Goal: Task Accomplishment & Management: Manage account settings

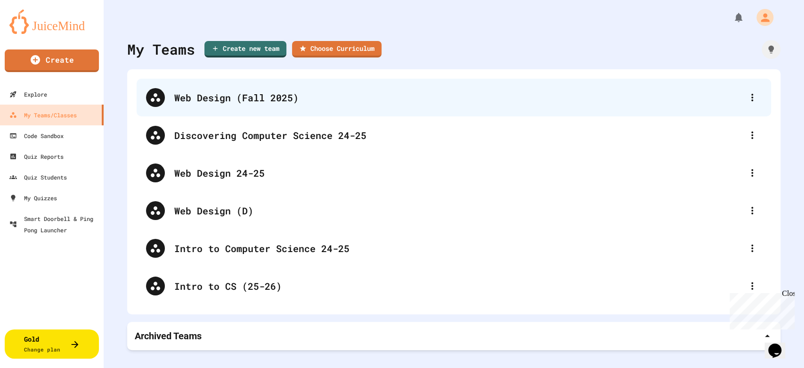
click at [205, 105] on div "Web Design (Fall 2025)" at bounding box center [454, 98] width 634 height 38
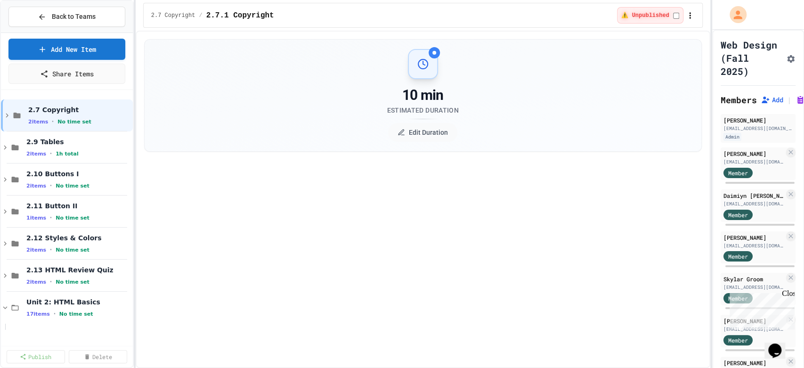
select select "***"
select select "*******"
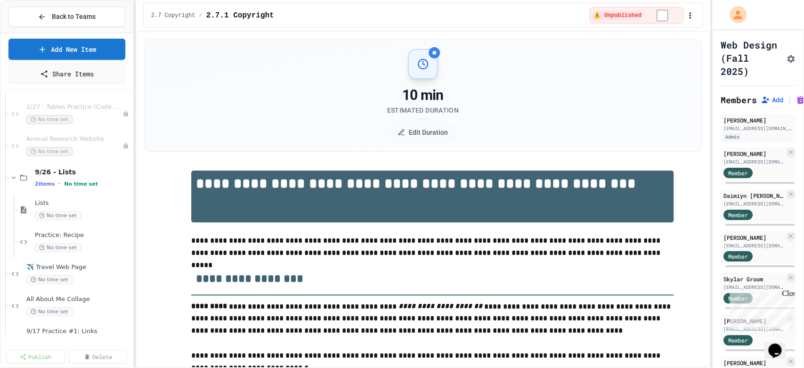
scroll to position [418, 0]
click at [96, 218] on div "Lists No time set" at bounding box center [78, 209] width 87 height 21
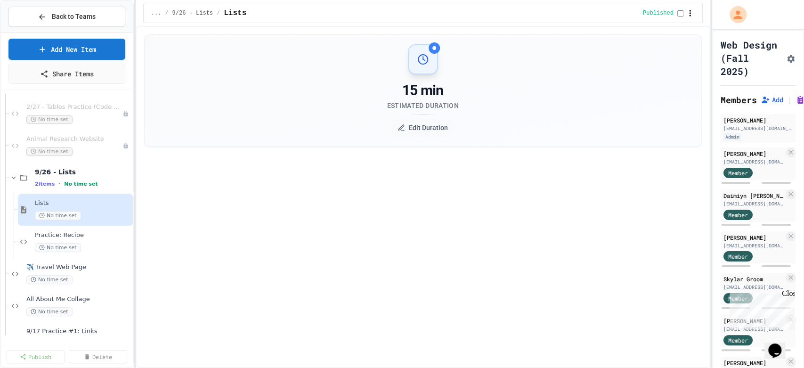
select select "***"
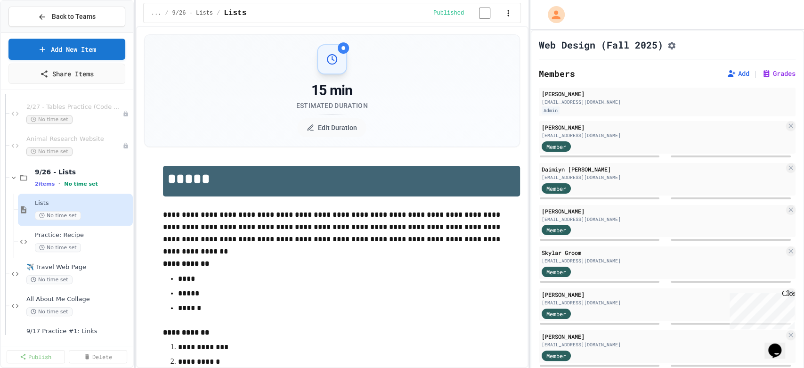
click at [527, 234] on div "**********" at bounding box center [402, 184] width 804 height 368
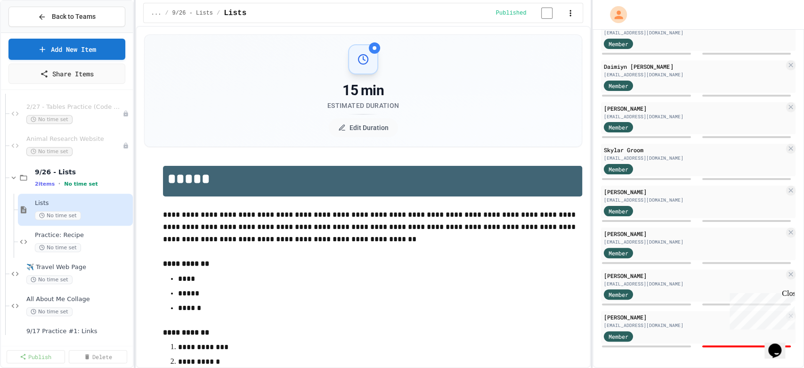
scroll to position [138, 0]
click at [590, 188] on div "**********" at bounding box center [402, 184] width 804 height 368
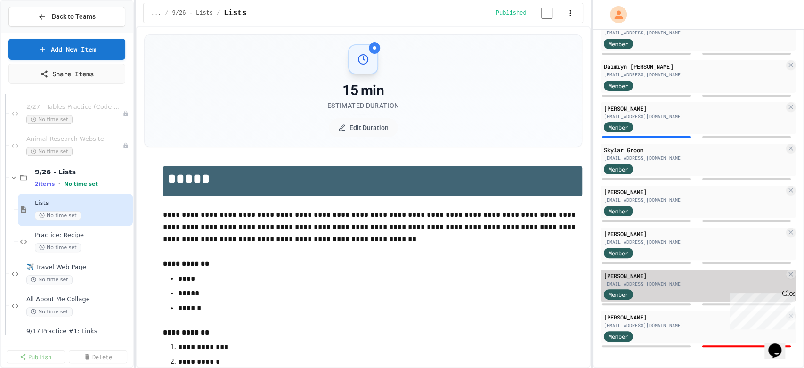
click at [655, 280] on div "[EMAIL_ADDRESS][DOMAIN_NAME]" at bounding box center [694, 283] width 180 height 7
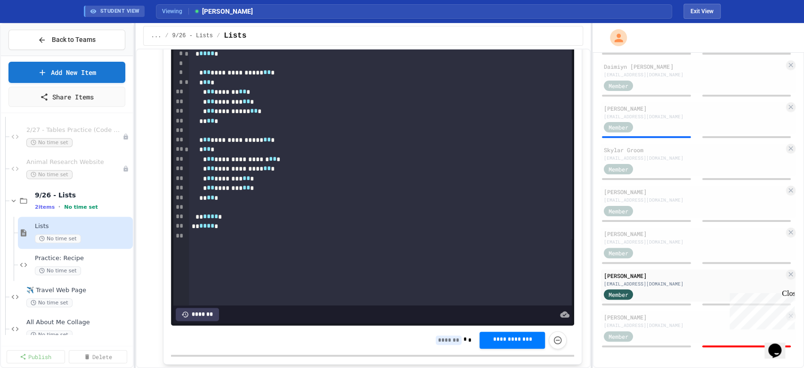
scroll to position [732, 0]
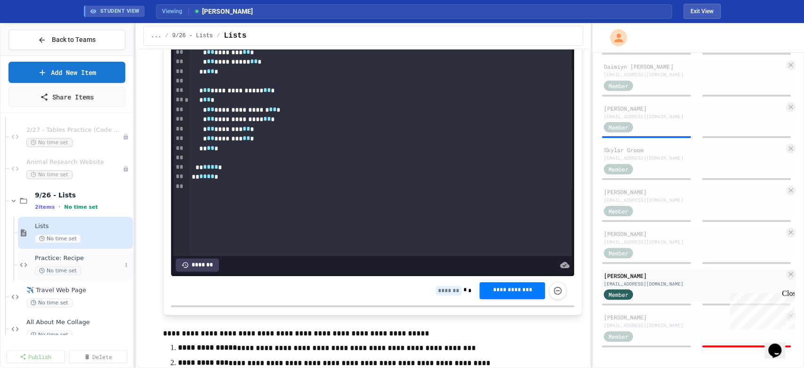
click at [94, 262] on span "Practice: Recipe" at bounding box center [78, 258] width 87 height 8
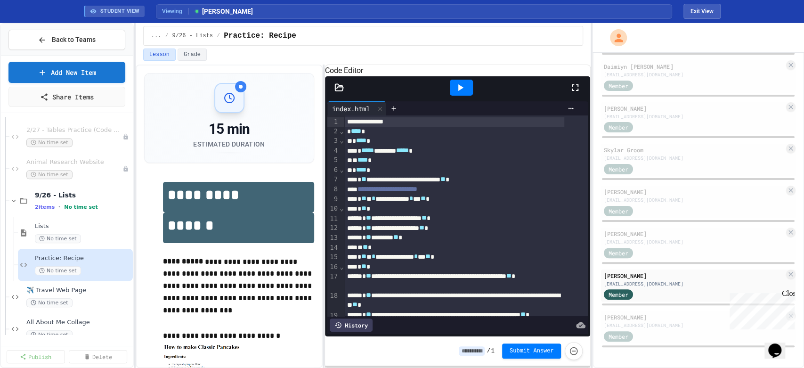
click at [70, 243] on span "No time set" at bounding box center [58, 238] width 46 height 9
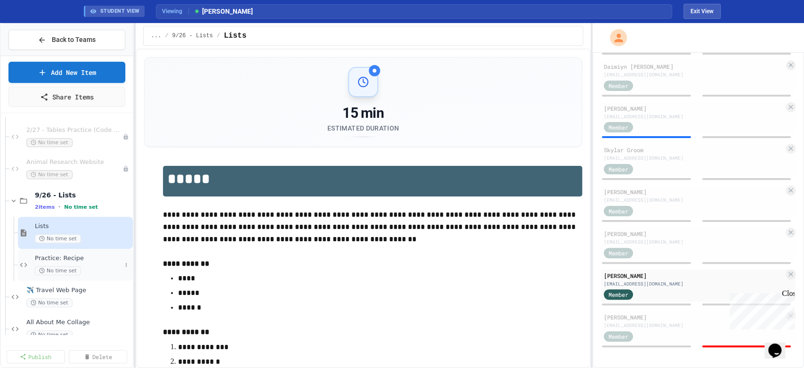
click at [81, 262] on span "Practice: Recipe" at bounding box center [78, 258] width 87 height 8
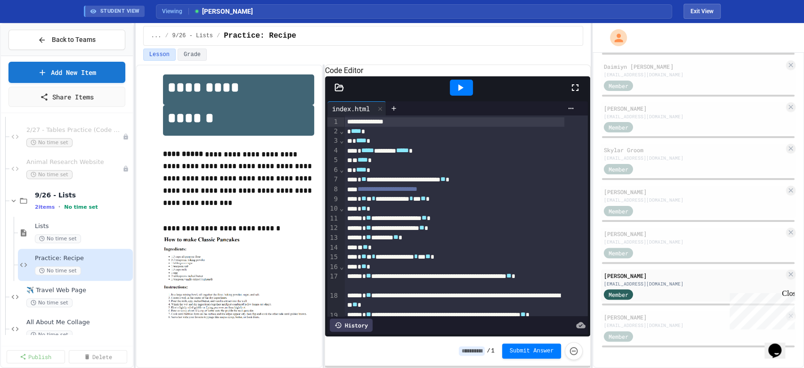
click at [459, 93] on icon at bounding box center [459, 87] width 11 height 11
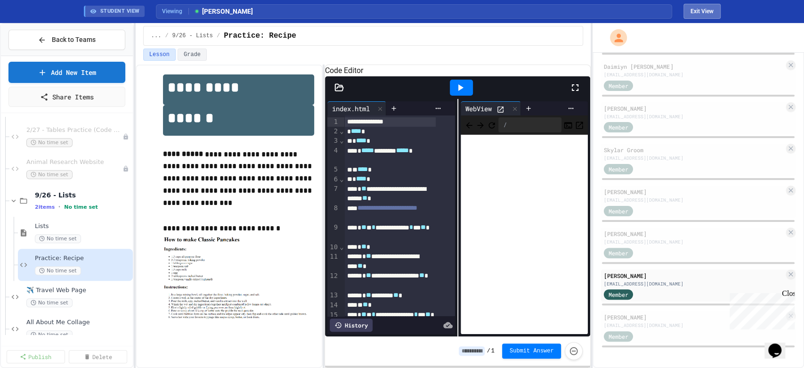
click at [710, 16] on button "Exit View" at bounding box center [701, 11] width 37 height 15
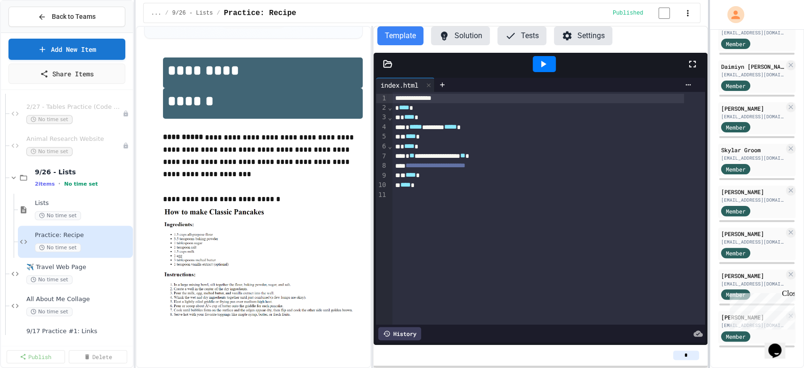
scroll to position [179, 0]
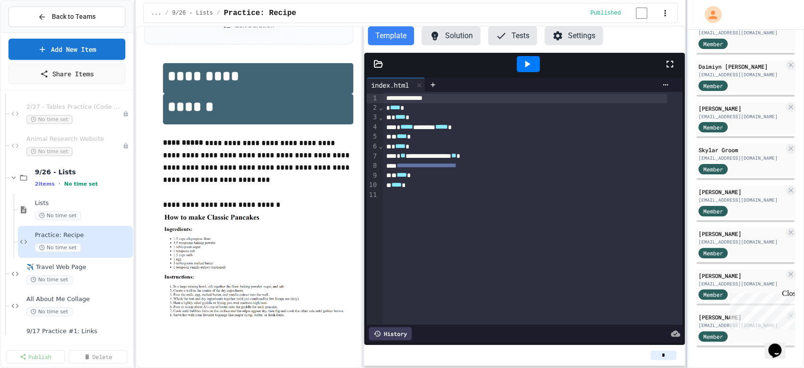
click at [686, 183] on div at bounding box center [686, 184] width 2 height 368
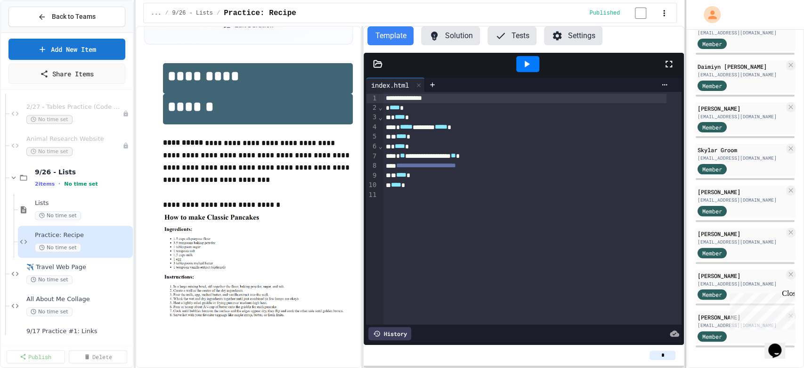
scroll to position [132, 0]
click at [684, 61] on div at bounding box center [685, 184] width 2 height 368
click at [659, 14] on icon "button" at bounding box center [663, 12] width 9 height 9
click at [677, 52] on div at bounding box center [402, 184] width 804 height 368
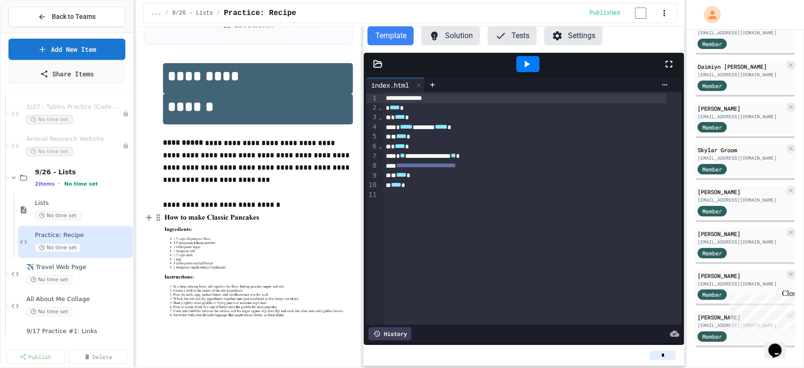
click at [782, 343] on icon "Opens Chat This icon Opens the chat window." at bounding box center [774, 350] width 15 height 15
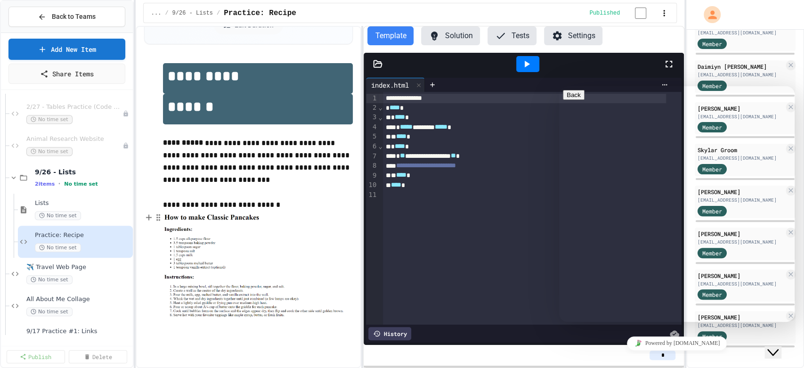
click at [573, 100] on button "Back" at bounding box center [574, 95] width 22 height 10
click at [512, 327] on div at bounding box center [545, 333] width 268 height 13
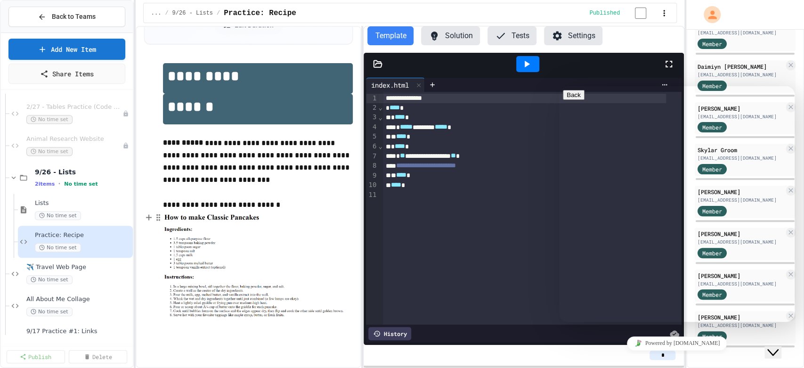
click at [533, 354] on div "*" at bounding box center [523, 354] width 305 height 9
click at [774, 347] on icon "Close Chat This icon closes the chat window." at bounding box center [772, 352] width 11 height 11
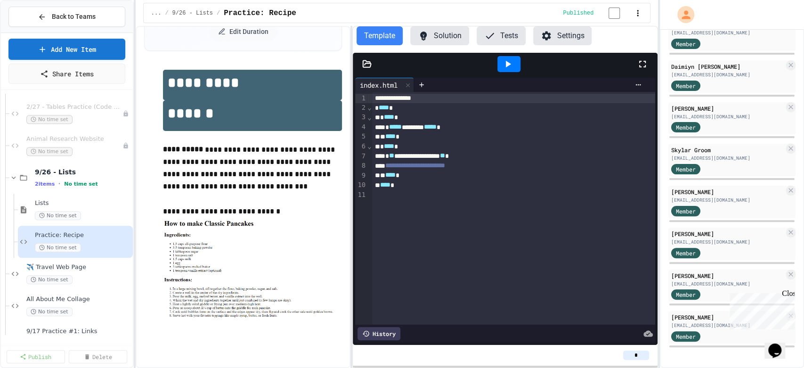
click at [612, 208] on div "**********" at bounding box center [402, 184] width 804 height 368
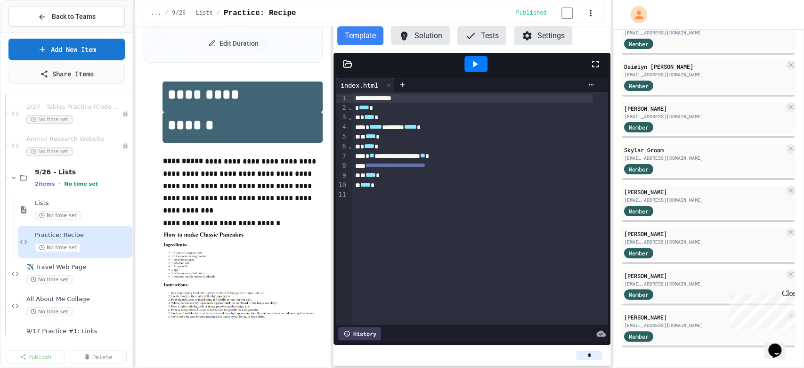
scroll to position [138, 0]
click at [88, 239] on span "Practice: Recipe" at bounding box center [78, 235] width 86 height 8
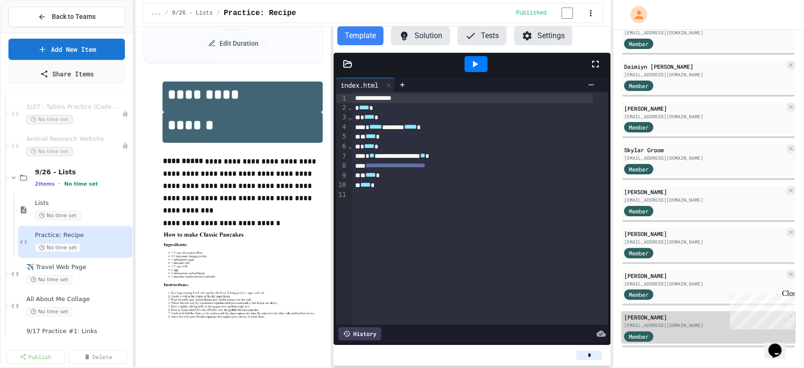
click at [704, 330] on div "Member" at bounding box center [704, 336] width 160 height 12
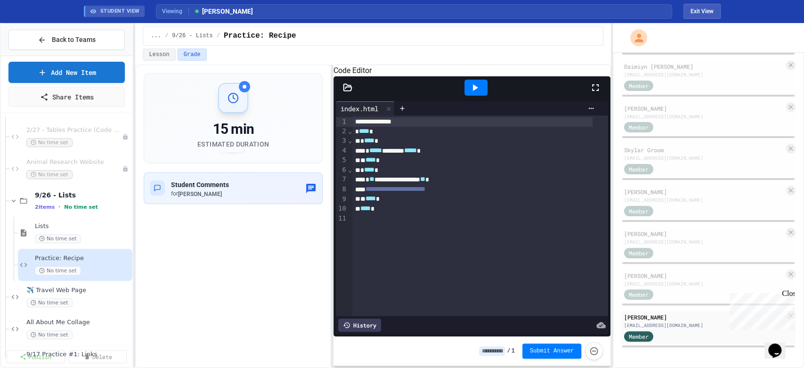
scroll to position [161, 0]
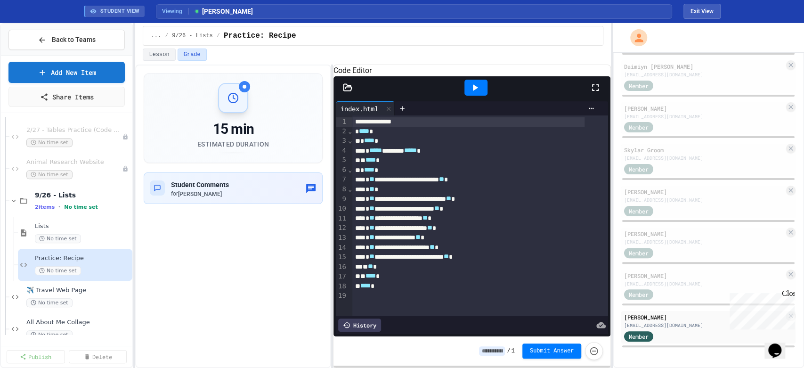
click at [478, 91] on icon at bounding box center [475, 87] width 5 height 7
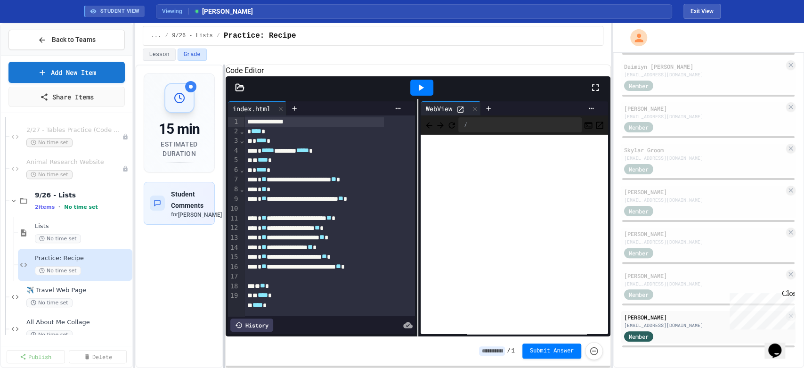
click at [224, 215] on div at bounding box center [224, 216] width 2 height 303
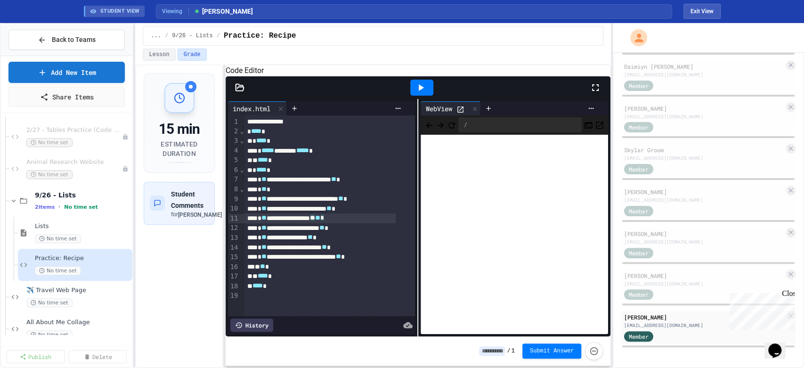
scroll to position [29, 0]
click at [421, 91] on icon at bounding box center [421, 87] width 5 height 7
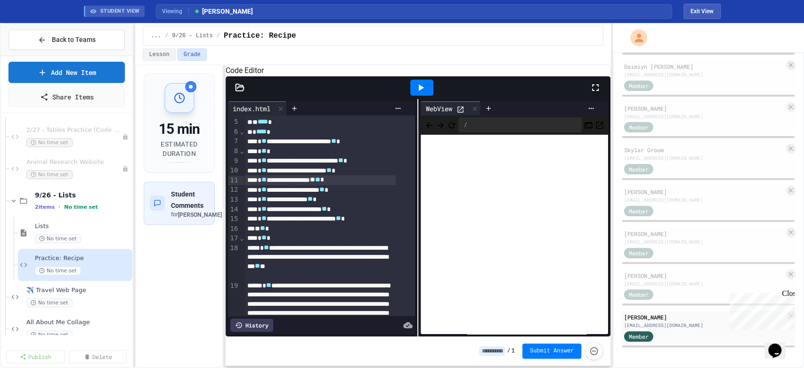
scroll to position [5, 0]
